Goal: Task Accomplishment & Management: Use online tool/utility

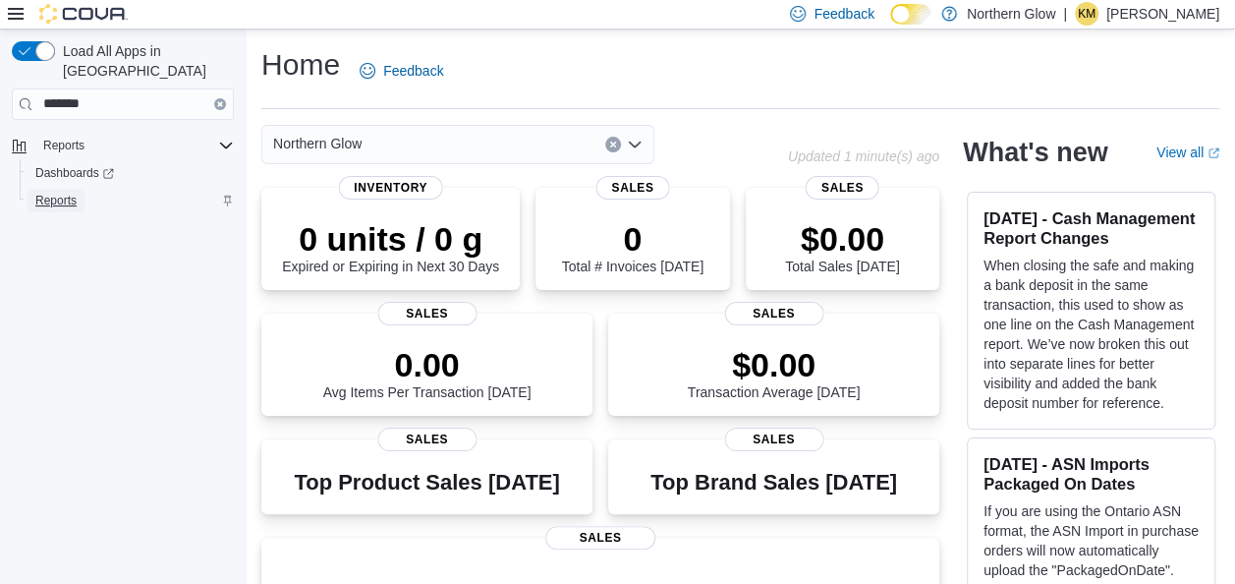
click at [71, 193] on span "Reports" at bounding box center [55, 201] width 41 height 16
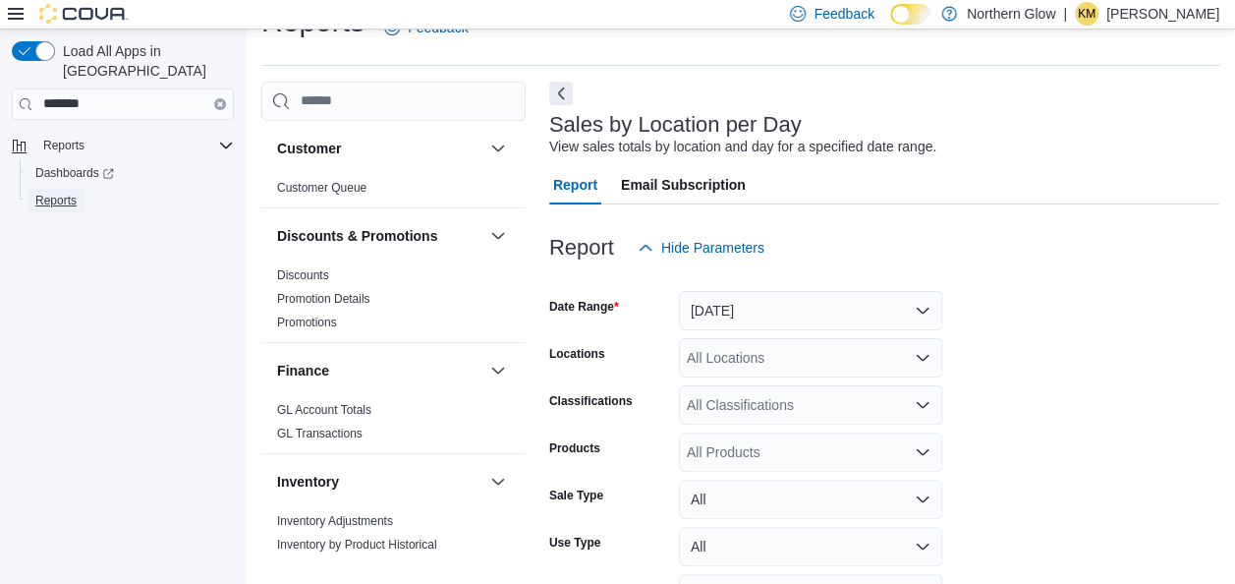
scroll to position [167, 0]
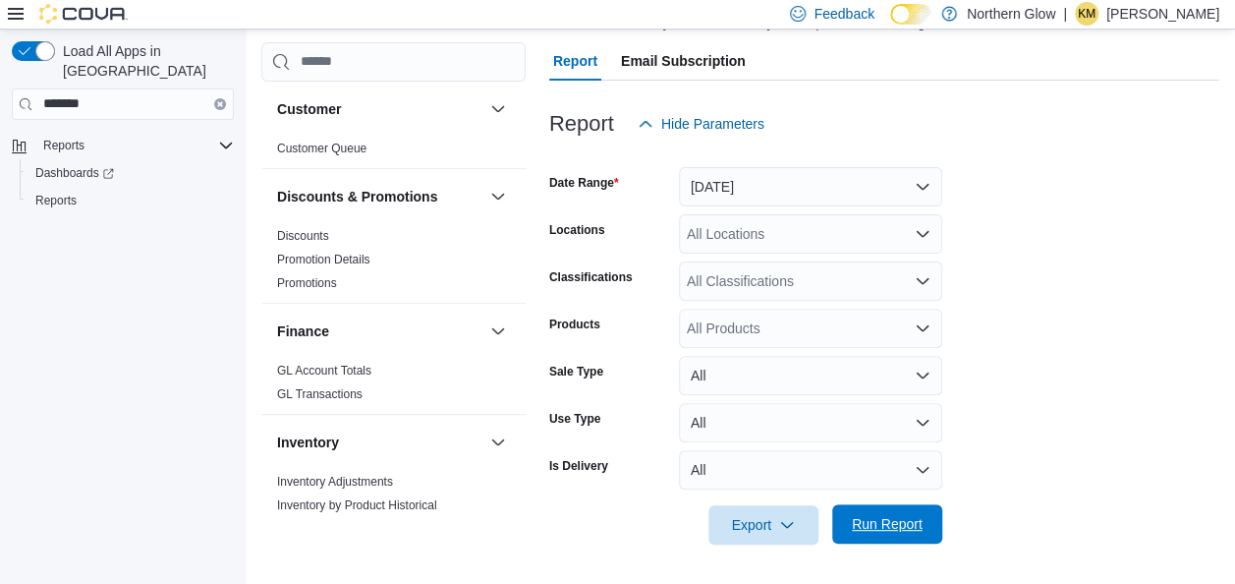
click at [890, 521] on span "Run Report" at bounding box center [887, 524] width 71 height 20
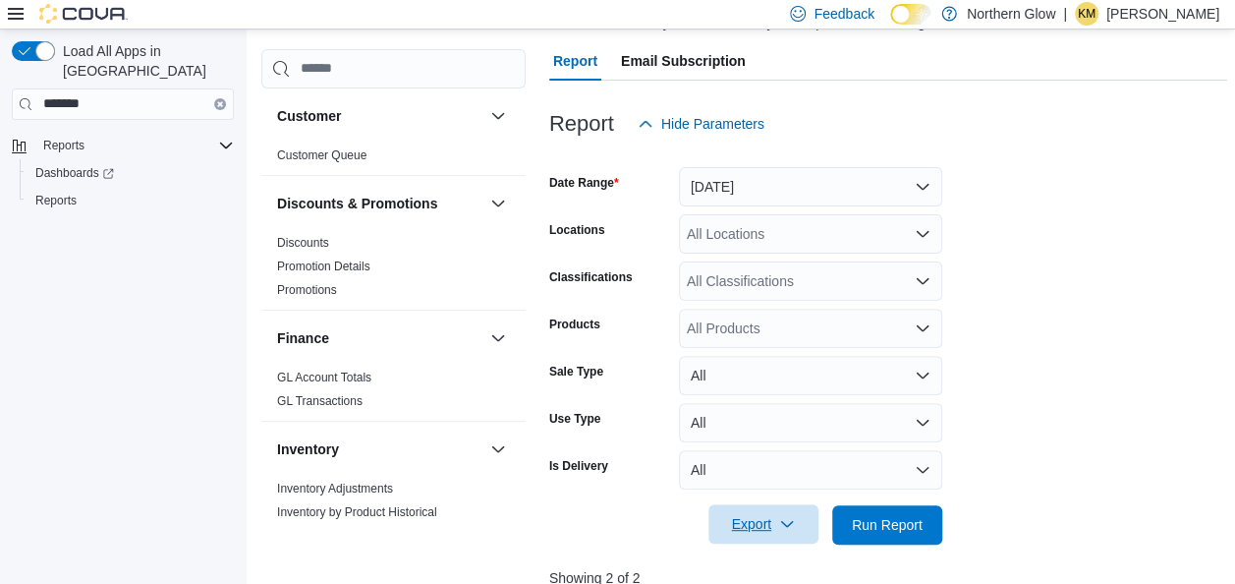
click at [739, 534] on span "Export" at bounding box center [763, 523] width 86 height 39
click at [780, 449] on span "Export to Csv" at bounding box center [766, 446] width 88 height 16
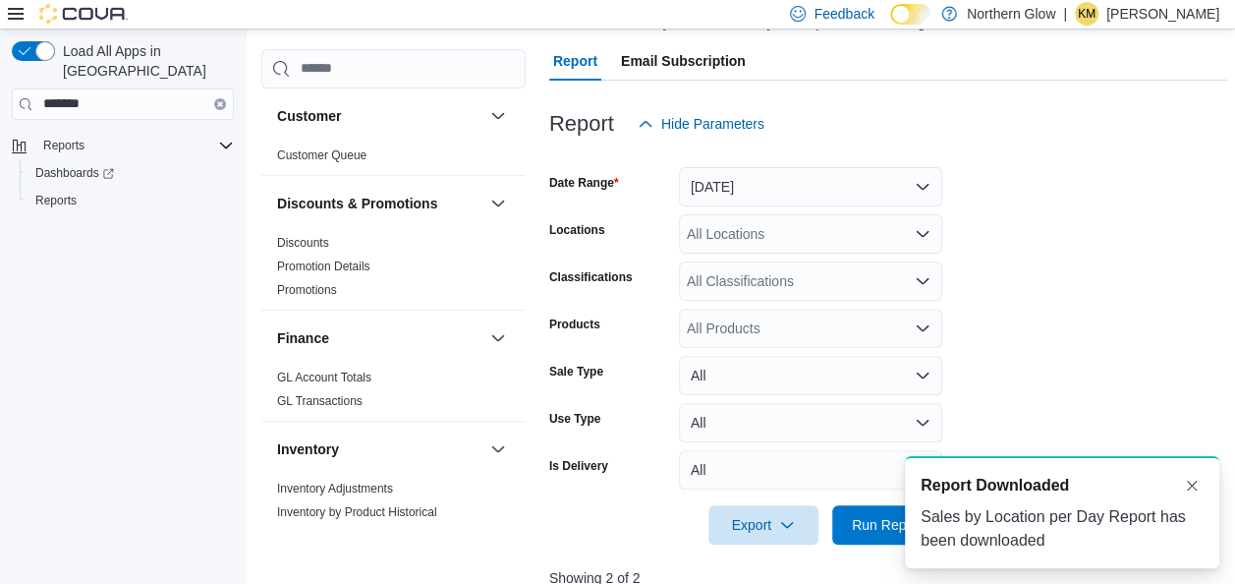
drag, startPoint x: 1212, startPoint y: 196, endPoint x: 1212, endPoint y: 161, distance: 35.4
click at [1212, 196] on form "Date Range Yesterday Locations All Locations Classifications All Classification…" at bounding box center [888, 343] width 678 height 401
click at [1191, 11] on p "Krista Maitland" at bounding box center [1162, 14] width 113 height 24
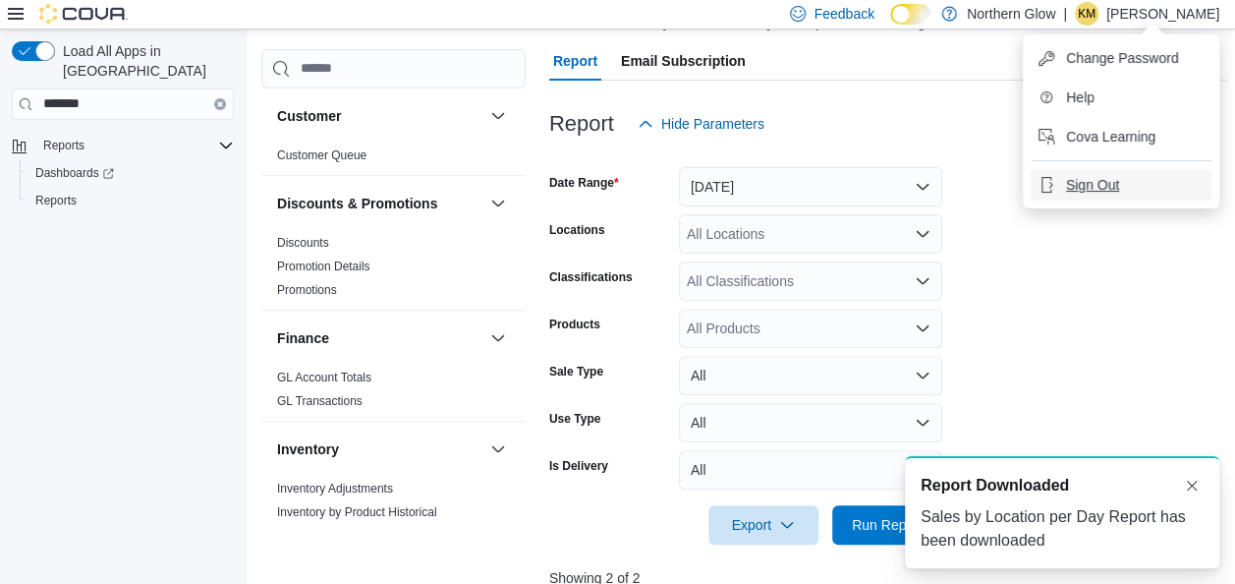
click at [1108, 180] on span "Sign Out" at bounding box center [1092, 185] width 53 height 20
